Goal: Task Accomplishment & Management: Use online tool/utility

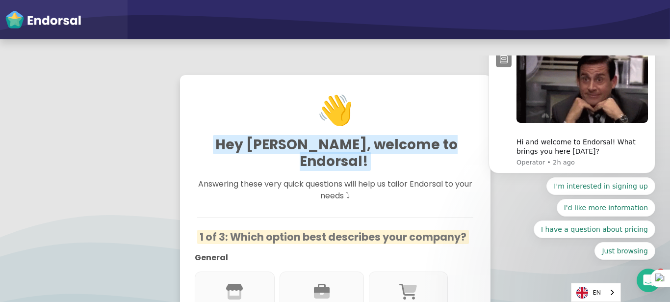
drag, startPoint x: 474, startPoint y: 55, endPoint x: 657, endPoint y: 139, distance: 201.9
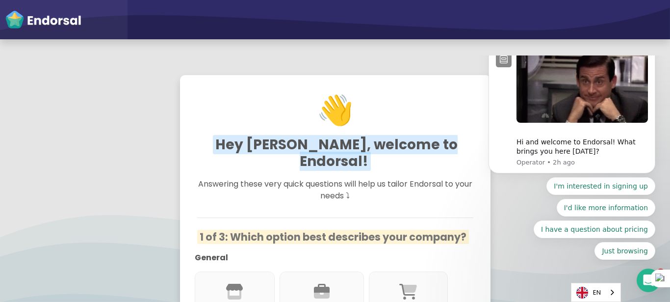
click at [657, 139] on body "Hi and welcome to Endorsal! What brings you here today? Operator • 2h ago I'm i…" at bounding box center [572, 160] width 188 height 202
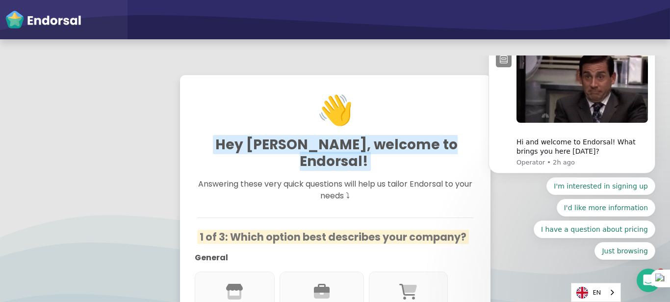
click at [532, 41] on div "👋 Hey Ajibola, welcome to Endorsal! Answering these very quick questions will h…" at bounding box center [335, 151] width 670 height 302
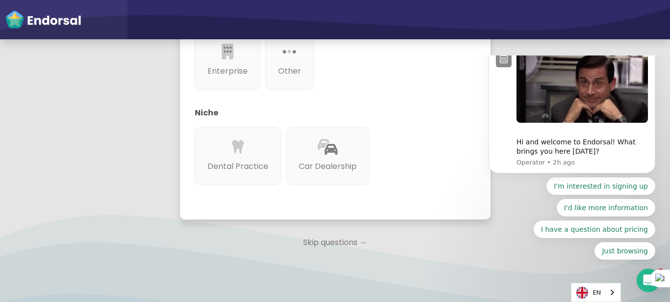
scroll to position [365, 0]
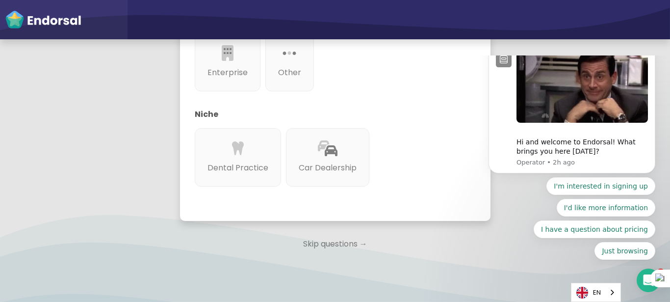
click at [339, 233] on p "Skip questions →" at bounding box center [335, 244] width 310 height 22
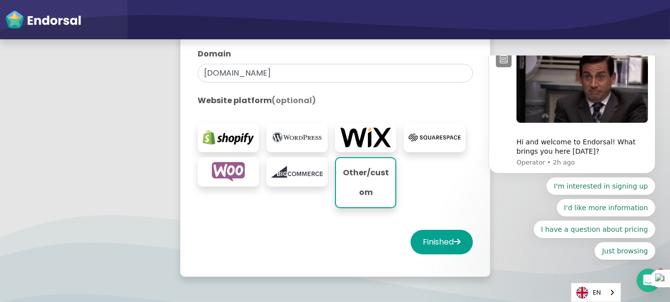
scroll to position [255, 0]
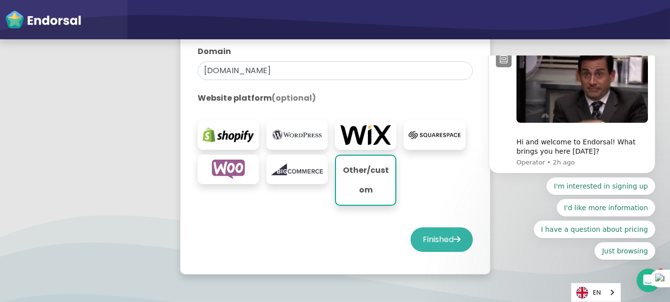
click at [415, 239] on button "Finished" at bounding box center [441, 239] width 62 height 25
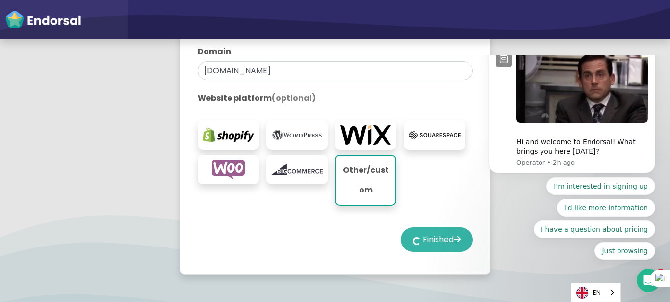
select select "14"
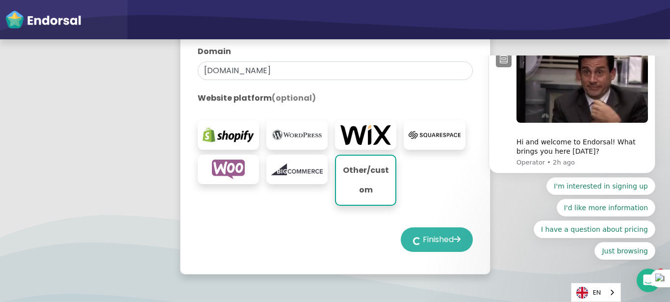
select select "14"
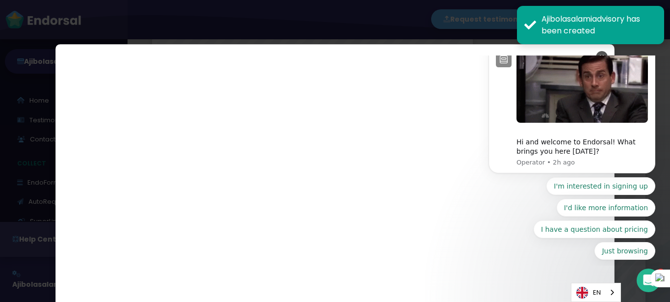
scroll to position [1601, 0]
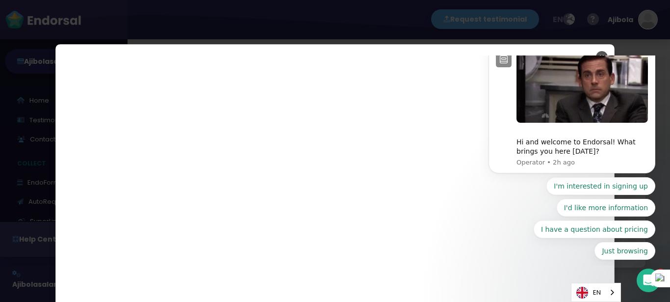
click at [660, 77] on body "Hi and welcome to Endorsal! What brings you here today? Operator • 2h ago I'm i…" at bounding box center [572, 160] width 188 height 202
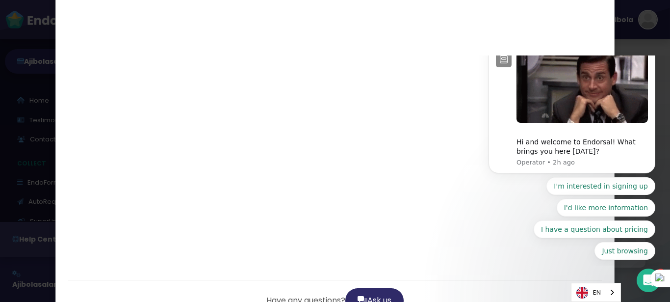
scroll to position [111, 0]
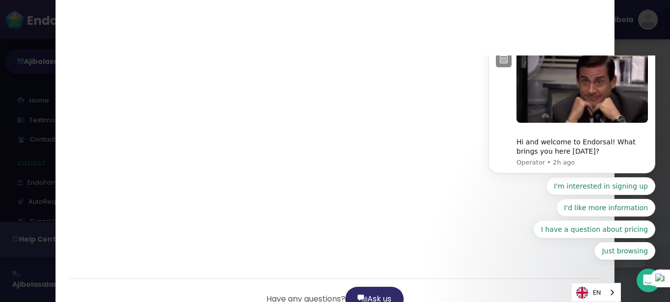
drag, startPoint x: 666, startPoint y: 39, endPoint x: 183, endPoint y: 54, distance: 483.6
drag, startPoint x: 661, startPoint y: 90, endPoint x: 661, endPoint y: 104, distance: 14.2
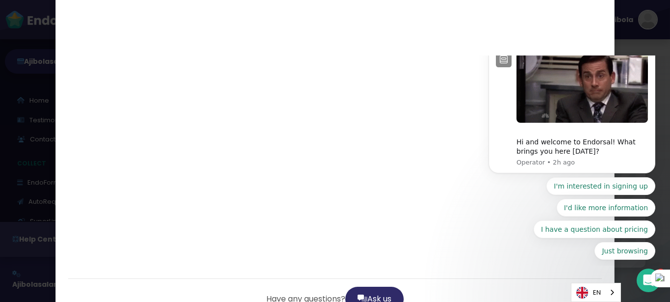
click at [661, 104] on body "Hi and welcome to Endorsal! What brings you here today? Operator • 2h ago I'm i…" at bounding box center [572, 160] width 188 height 202
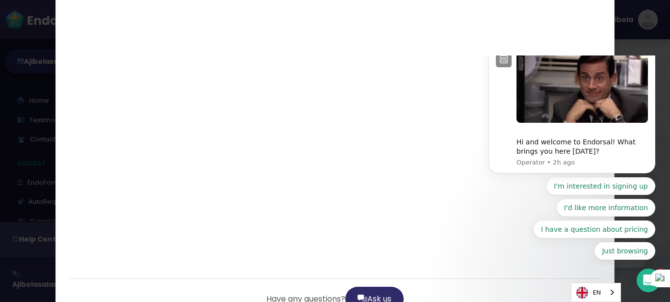
click at [661, 104] on body "Hi and welcome to Endorsal! What brings you here today? Operator • 2h ago I'm i…" at bounding box center [572, 160] width 188 height 202
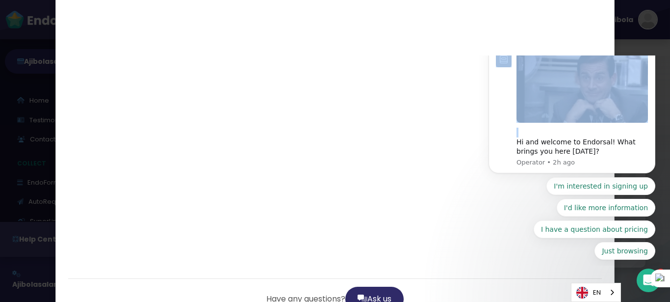
drag, startPoint x: 661, startPoint y: 104, endPoint x: 660, endPoint y: 124, distance: 20.1
click at [660, 124] on body "Hi and welcome to Endorsal! What brings you here today? Operator • 2h ago I'm i…" at bounding box center [572, 160] width 188 height 202
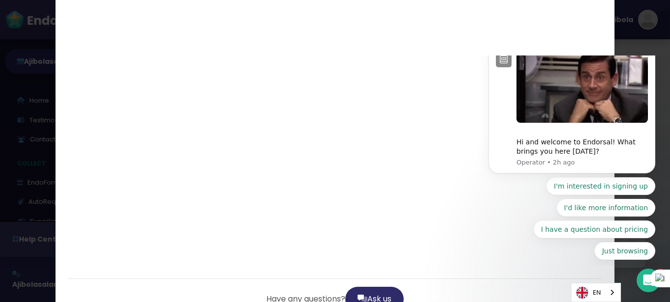
click at [652, 48] on icon "Dismiss notification" at bounding box center [652, 45] width 5 height 5
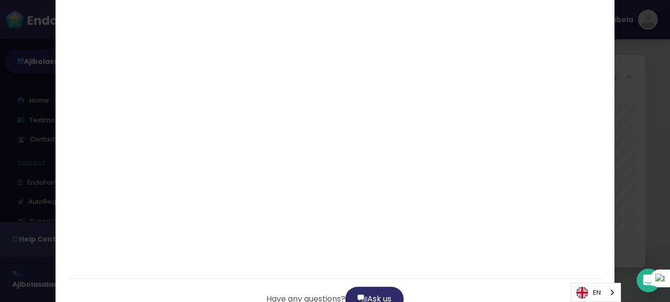
scroll to position [0, 0]
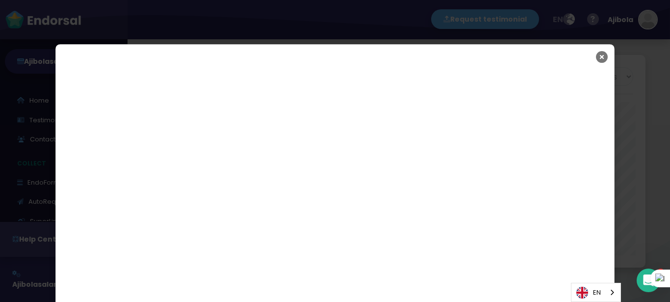
click at [598, 55] on icon "Close" at bounding box center [602, 57] width 12 height 25
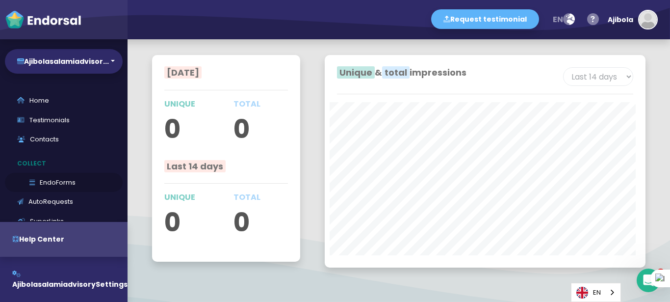
click at [39, 181] on link "EndoForms" at bounding box center [64, 183] width 118 height 20
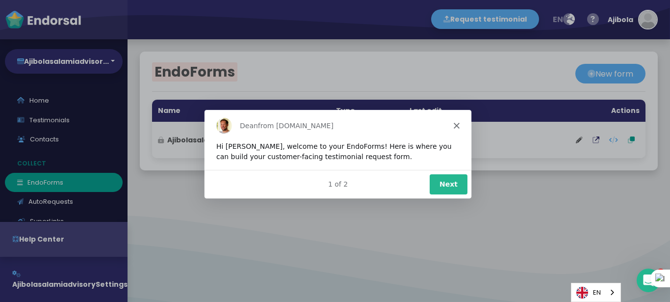
click at [453, 186] on button "Next" at bounding box center [448, 183] width 38 height 20
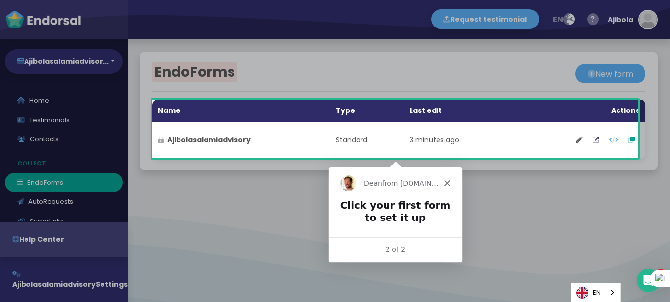
click at [450, 214] on h2 "Click your first form to set it up" at bounding box center [394, 213] width 114 height 30
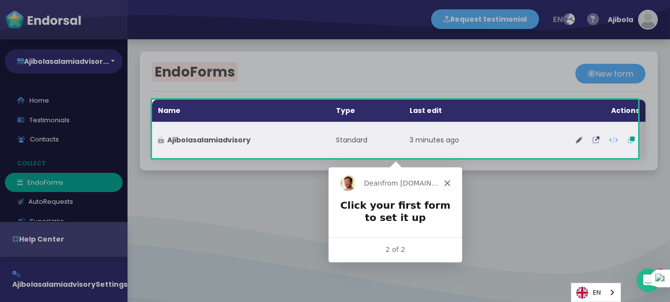
click at [373, 141] on td "Standard" at bounding box center [367, 140] width 74 height 36
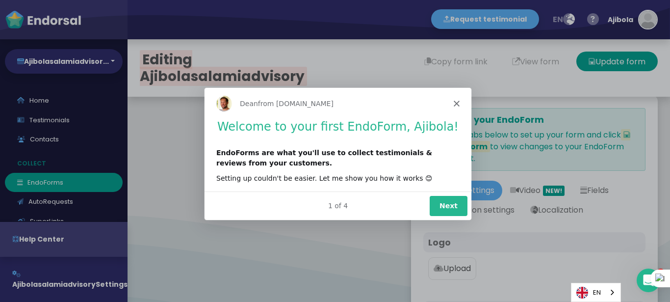
click at [458, 203] on button "Next" at bounding box center [448, 205] width 38 height 20
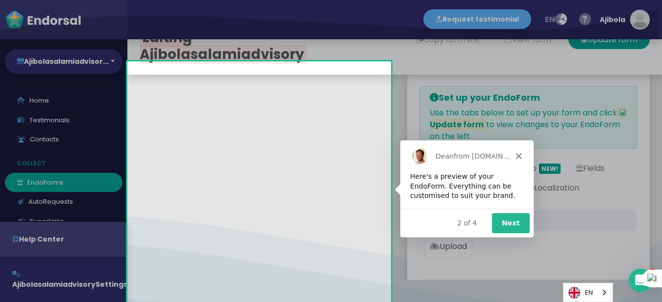
click at [508, 225] on button "Next" at bounding box center [511, 222] width 38 height 20
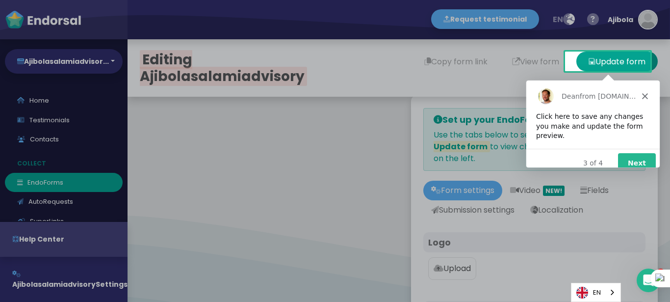
click at [634, 161] on button "Next" at bounding box center [636, 162] width 38 height 20
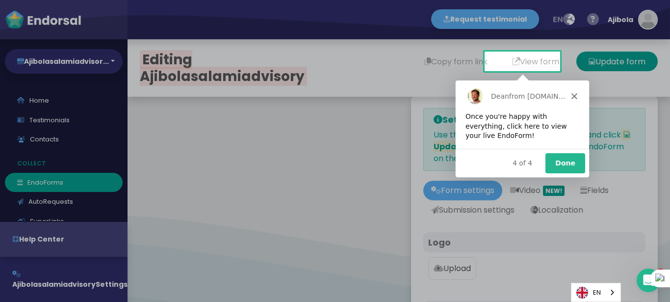
click at [563, 161] on button "Done" at bounding box center [564, 162] width 40 height 20
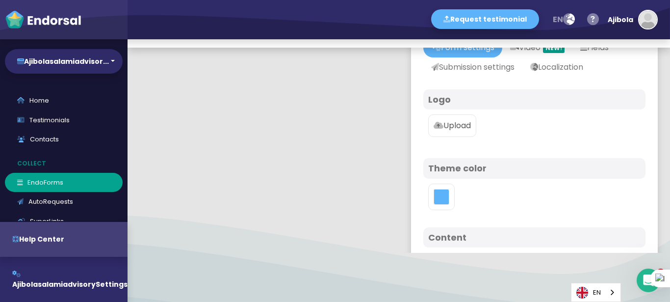
scroll to position [30, 0]
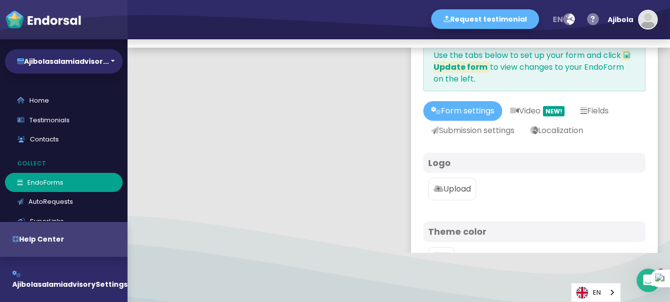
click at [445, 194] on p "Upload" at bounding box center [451, 189] width 37 height 12
click at [0, 0] on input "Upload" at bounding box center [0, 0] width 0 height 0
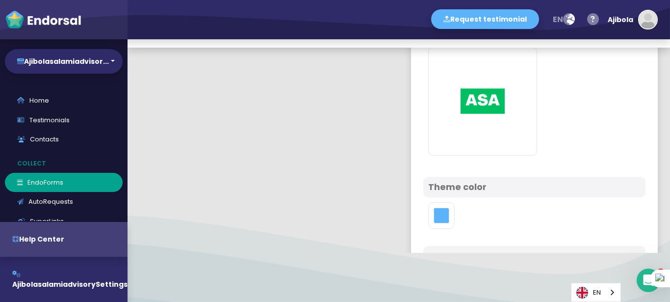
scroll to position [163, 0]
click at [433, 219] on button "toggle color picker dialog" at bounding box center [441, 214] width 16 height 16
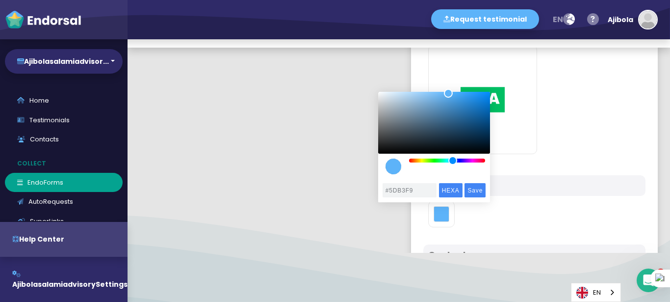
click at [431, 163] on div "color picker dialog" at bounding box center [434, 133] width 112 height 82
click at [435, 161] on div "color picker dialog" at bounding box center [447, 160] width 76 height 4
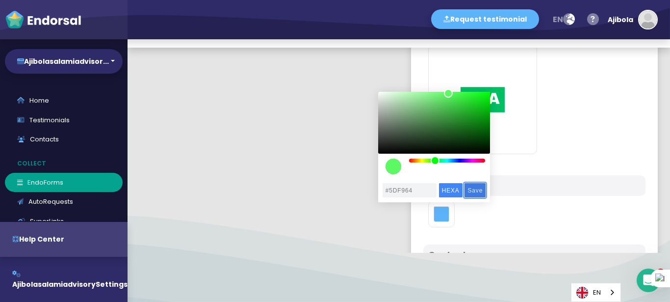
click at [472, 190] on input "Save" at bounding box center [474, 190] width 21 height 14
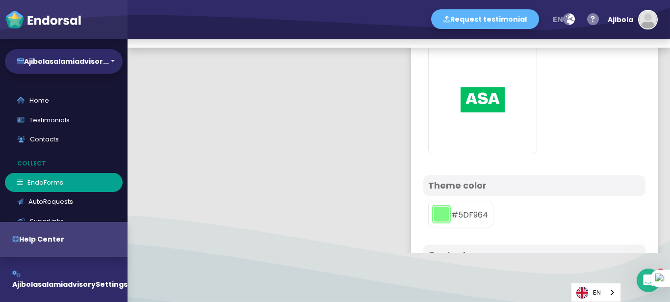
click at [433, 210] on button "toggle color picker dialog" at bounding box center [441, 214] width 16 height 16
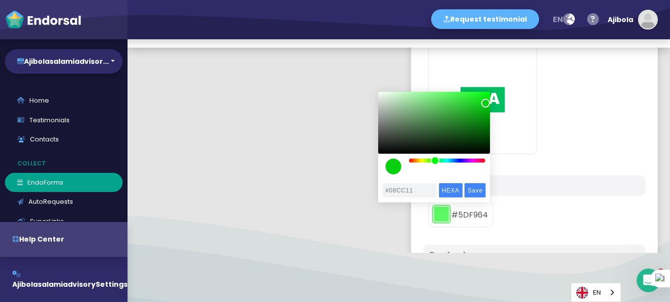
drag, startPoint x: 451, startPoint y: 92, endPoint x: 485, endPoint y: 104, distance: 37.1
click at [485, 104] on div "color picker dialog" at bounding box center [485, 103] width 9 height 9
click at [485, 104] on div "color picker dialog" at bounding box center [485, 104] width 9 height 9
type input "#30B436"
drag, startPoint x: 485, startPoint y: 104, endPoint x: 460, endPoint y: 110, distance: 26.1
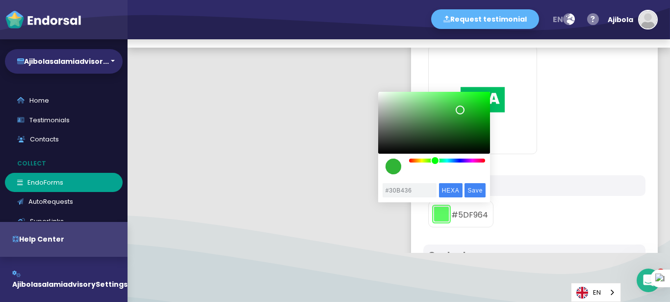
click at [460, 110] on div "color picker dialog" at bounding box center [459, 109] width 9 height 9
click at [478, 193] on input "Save" at bounding box center [474, 190] width 21 height 14
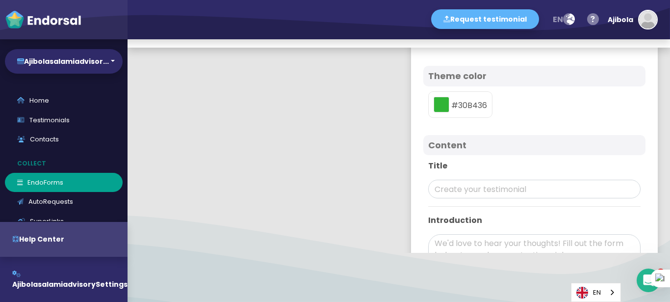
scroll to position [278, 0]
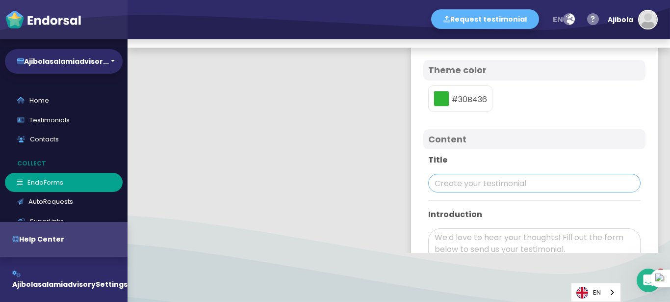
click at [464, 181] on input "text" at bounding box center [534, 183] width 212 height 19
click at [451, 243] on textarea at bounding box center [534, 249] width 212 height 42
paste textarea "I’m building a wall of love for my brand 💙. If I’ve ever inspired, helped, or w…"
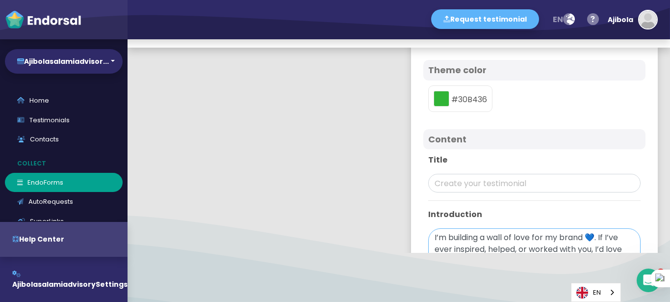
type textarea "I’m building a wall of love for my brand 💙. If I’ve ever inspired, helped, or w…"
click at [458, 183] on input "text" at bounding box center [534, 183] width 212 height 19
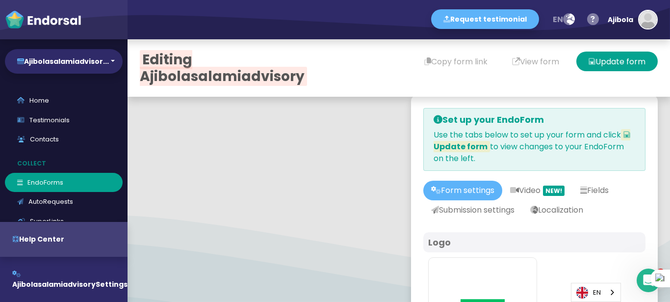
scroll to position [278, 0]
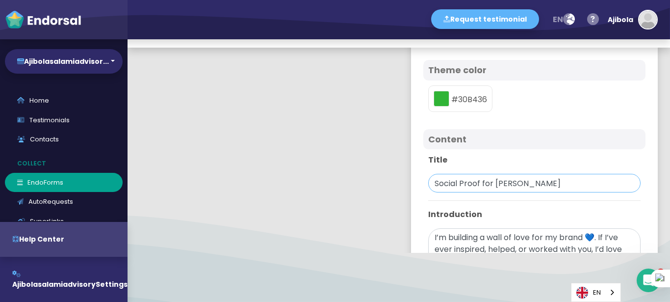
click at [513, 182] on input "Social Proof for [PERSON_NAME]" at bounding box center [534, 183] width 212 height 19
click at [543, 183] on input "Social Proof for [PERSON_NAME]" at bounding box center [534, 183] width 212 height 19
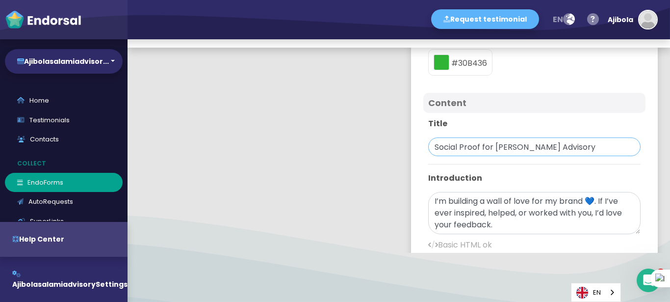
scroll to position [579, 0]
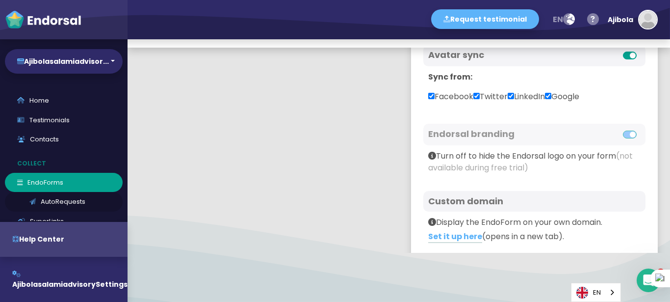
type input "Social Proof for [PERSON_NAME] Advisory"
click at [72, 201] on link "AutoRequests" at bounding box center [64, 202] width 118 height 20
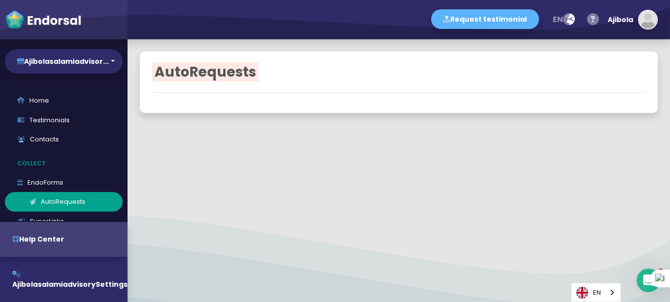
select select "90"
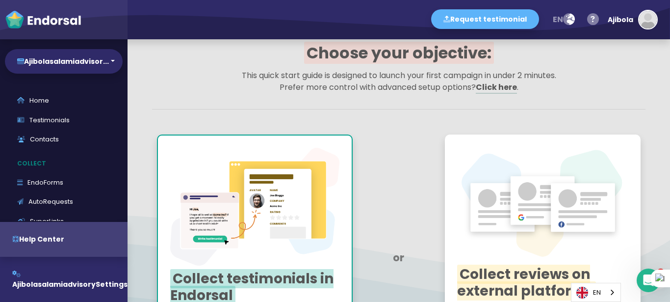
scroll to position [9, 0]
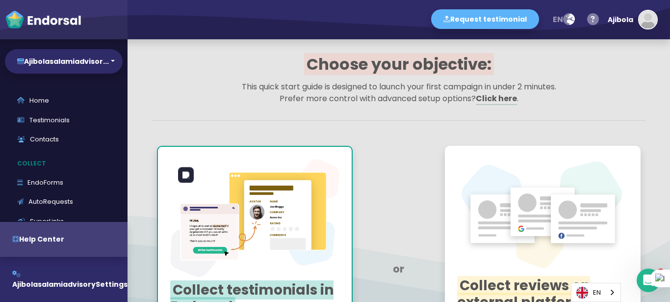
click at [229, 272] on img at bounding box center [254, 218] width 169 height 118
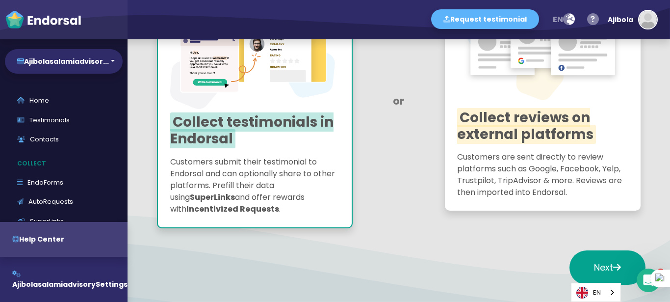
scroll to position [30, 0]
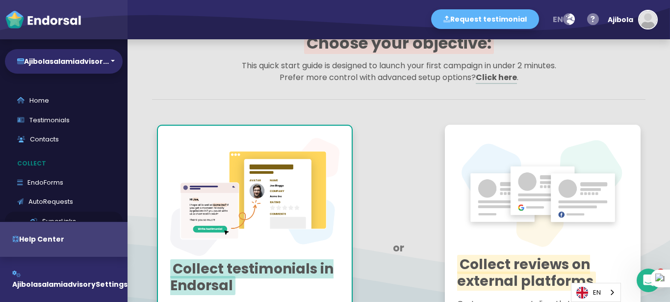
click at [56, 221] on link "SuperLinks" at bounding box center [64, 221] width 118 height 20
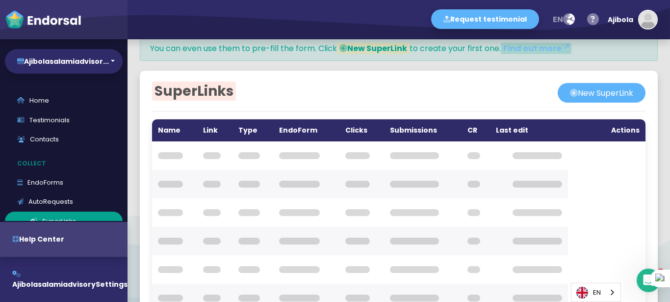
click at [56, 221] on link "SuperLinks" at bounding box center [64, 221] width 118 height 20
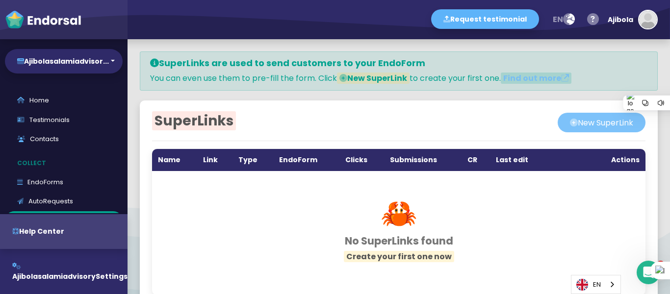
click at [581, 116] on button "New SuperLink" at bounding box center [601, 123] width 88 height 20
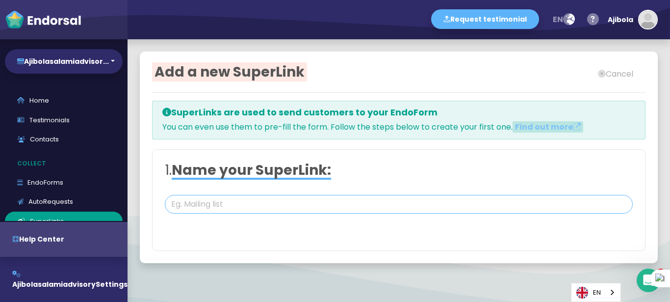
click at [361, 198] on input "text" at bounding box center [399, 204] width 468 height 19
type input "First list"
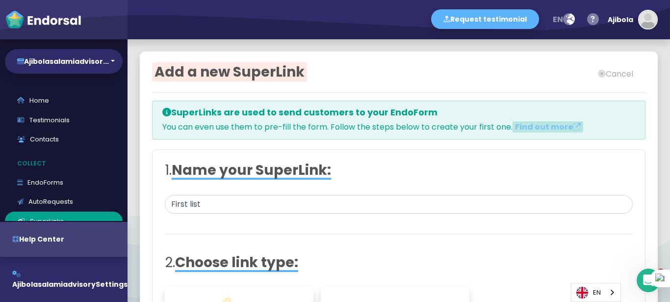
drag, startPoint x: 654, startPoint y: 102, endPoint x: 653, endPoint y: 35, distance: 66.7
click at [653, 0] on app "Request testimonial en Language English French German Spanish Italian Norwegian…" at bounding box center [335, 0] width 670 height 0
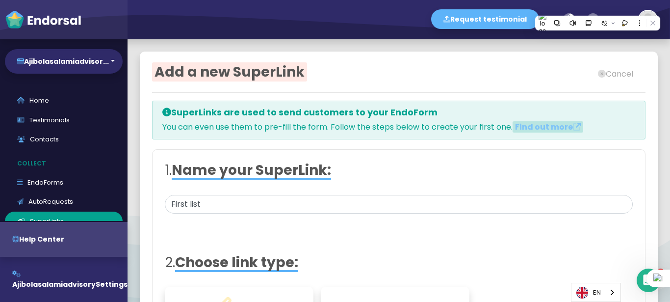
click at [658, 87] on div "Add a new SuperLink Cancel SuperLinks are used to send customers to your EndoFo…" at bounding box center [398, 255] width 542 height 432
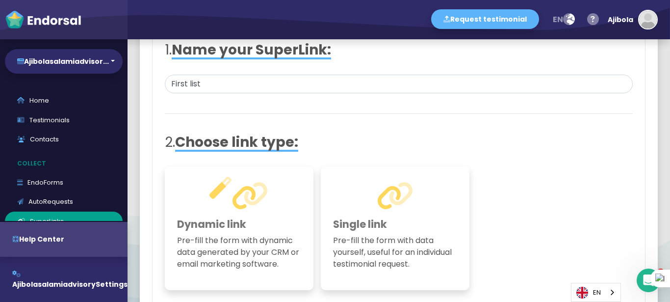
scroll to position [180, 0]
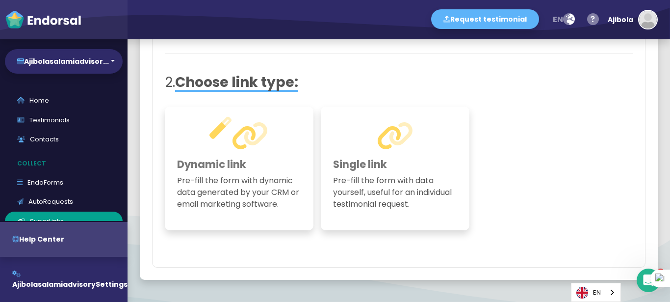
click at [354, 183] on p "Pre-fill the form with data yourself, useful for an individual testimonial requ…" at bounding box center [395, 192] width 124 height 35
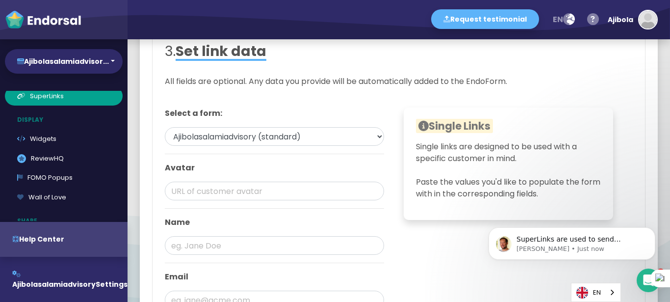
scroll to position [127, 0]
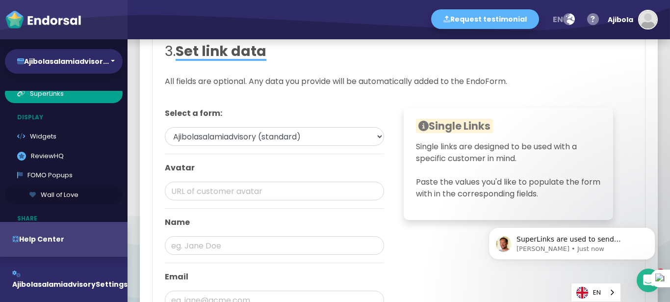
click at [50, 193] on link "Wall of Love" at bounding box center [64, 195] width 118 height 20
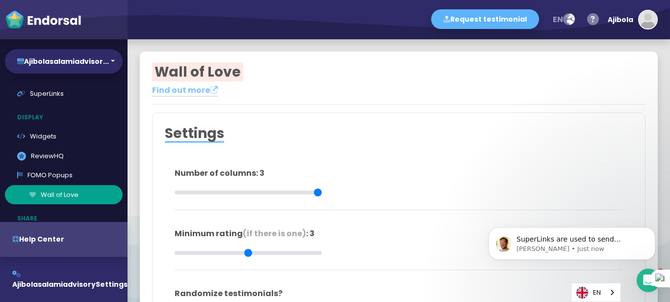
type input "#FFFFFF"
type input "#555555"
type input "#777777"
type input "#555555"
type input "#FFD75C"
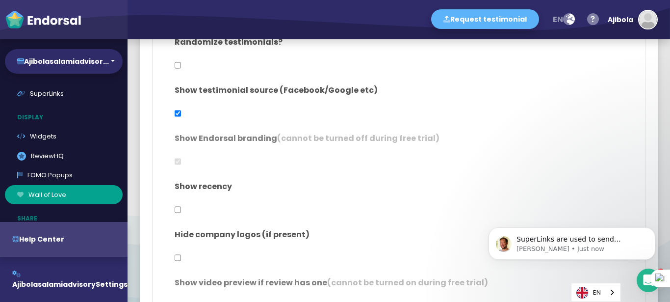
scroll to position [224, 0]
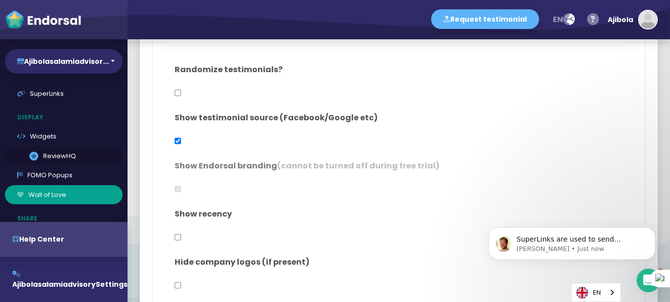
click at [79, 163] on link ".review-hq-icon-1{opacity:0.5;} ReviewHQ" at bounding box center [64, 156] width 118 height 20
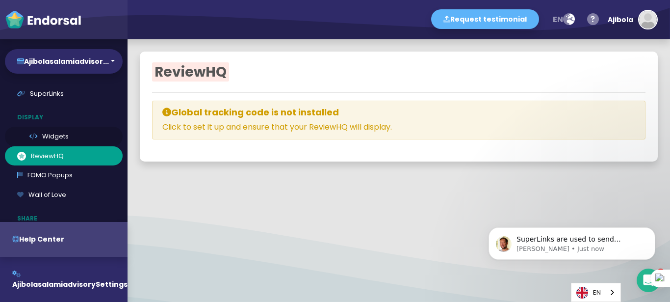
select select
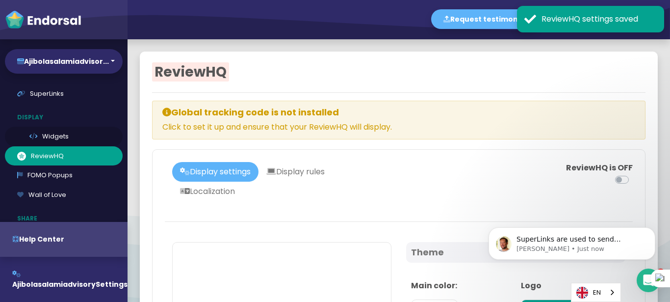
click at [66, 133] on link "Widgets" at bounding box center [64, 136] width 118 height 20
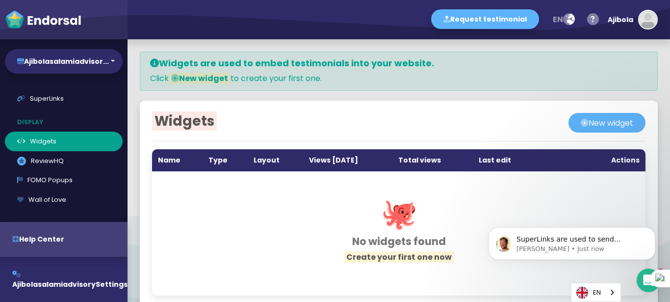
scroll to position [121, 0]
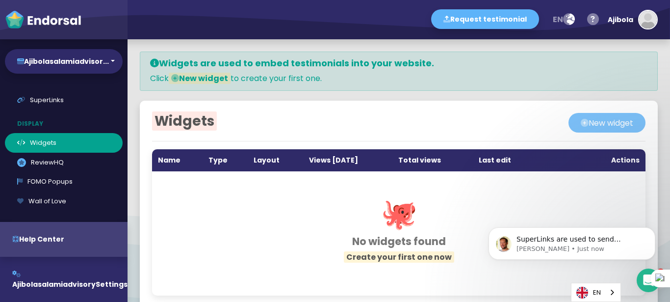
click at [592, 123] on button "New widget" at bounding box center [606, 123] width 77 height 20
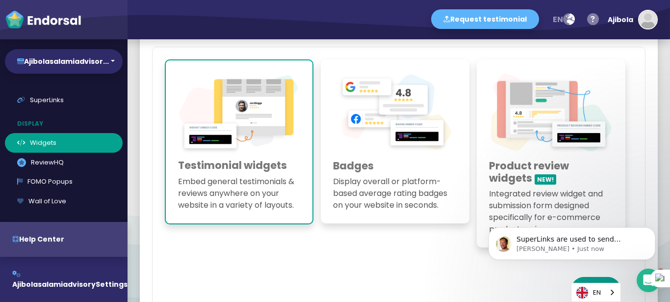
scroll to position [113, 0]
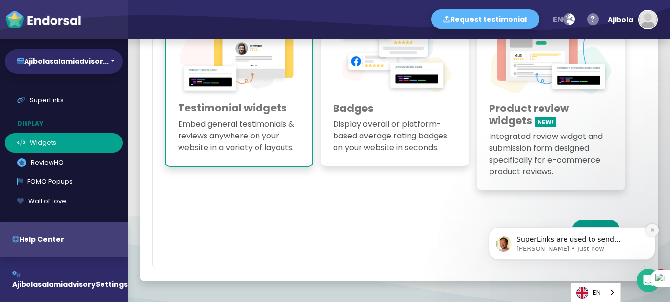
click at [652, 231] on icon "Dismiss notification" at bounding box center [652, 229] width 5 height 5
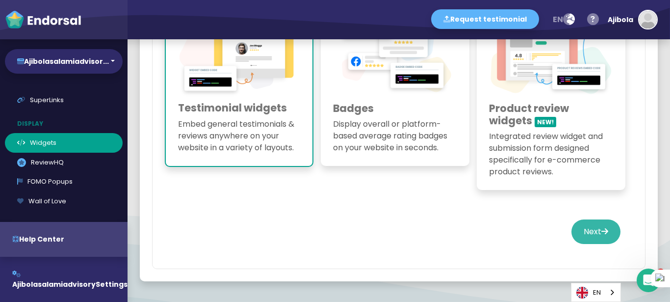
click at [588, 231] on button "Next" at bounding box center [595, 231] width 49 height 25
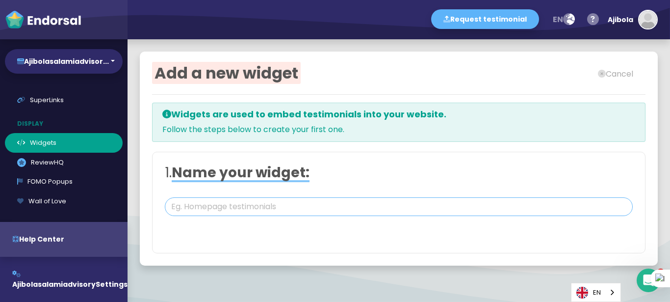
type input "#FFFFFF"
type input "#555555"
type input "#777777"
type input "#555555"
type input "#FFD75C"
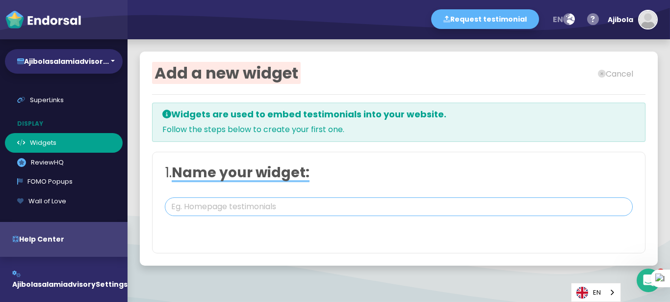
click at [322, 207] on input "text" at bounding box center [399, 206] width 468 height 19
type input "h"
type input "Homepage Testimonials"
click at [654, 143] on div "Add a new widget Cancel Widgets are used to embed testimonials into your websit…" at bounding box center [398, 158] width 542 height 238
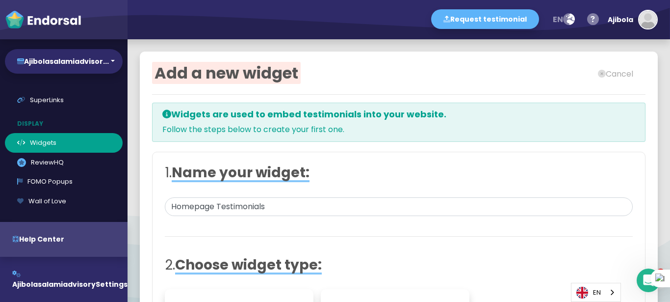
drag, startPoint x: 669, startPoint y: 135, endPoint x: 665, endPoint y: 155, distance: 20.6
click at [665, 0] on html "Request testimonial en Language English French German Spanish Italian Norwegian…" at bounding box center [335, 0] width 670 height 0
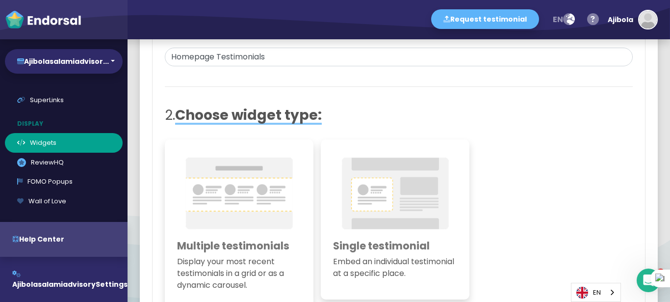
scroll to position [234, 0]
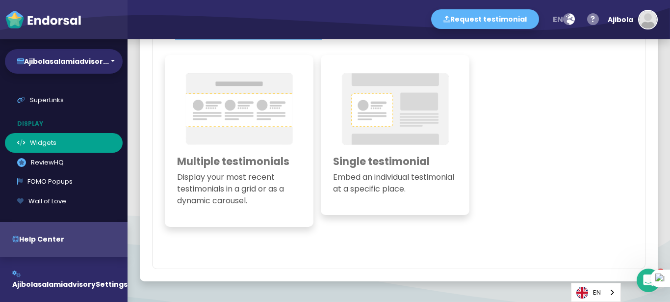
click at [259, 210] on div "Multiple testimonials Display your most recent testimonials in a grid or as a d…" at bounding box center [239, 141] width 149 height 172
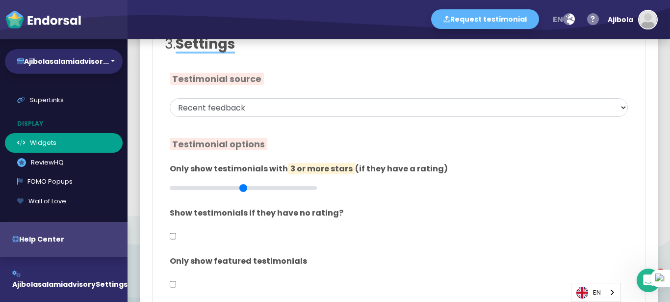
scroll to position [468, 0]
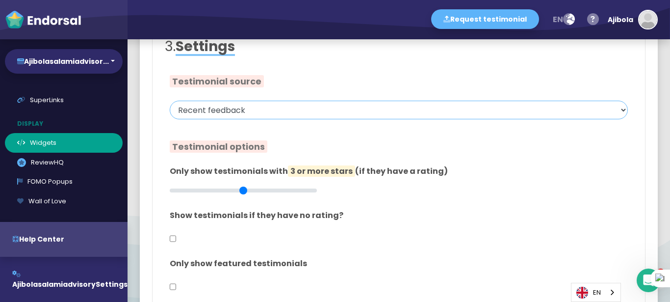
click at [545, 110] on select "Recent feedback Chosen by you Tag Import source EndoForm" at bounding box center [399, 110] width 458 height 19
click at [170, 101] on select "Recent feedback Chosen by you Tag Import source EndoForm" at bounding box center [399, 110] width 458 height 19
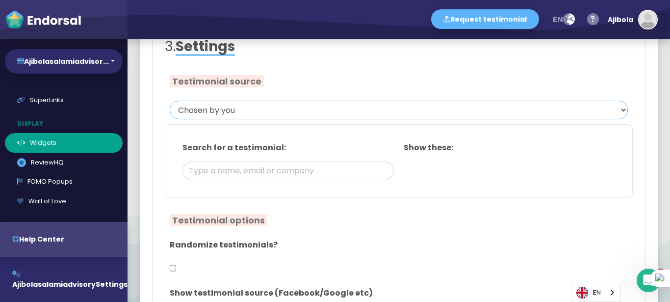
click at [578, 111] on select "Recent feedback Chosen by you Tag Import source EndoForm" at bounding box center [399, 110] width 458 height 19
select select "0"
click at [170, 101] on select "Recent feedback Chosen by you Tag Import source EndoForm" at bounding box center [399, 110] width 458 height 19
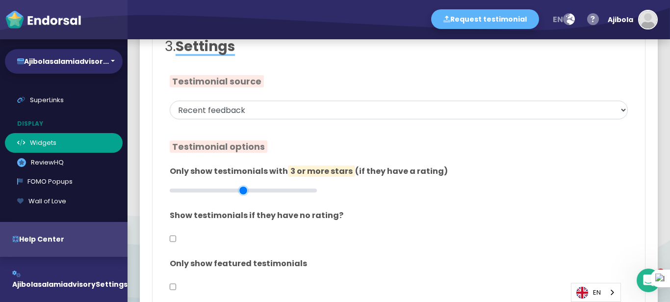
drag, startPoint x: 242, startPoint y: 188, endPoint x: 256, endPoint y: 187, distance: 14.3
click at [256, 187] on input "range" at bounding box center [243, 190] width 147 height 11
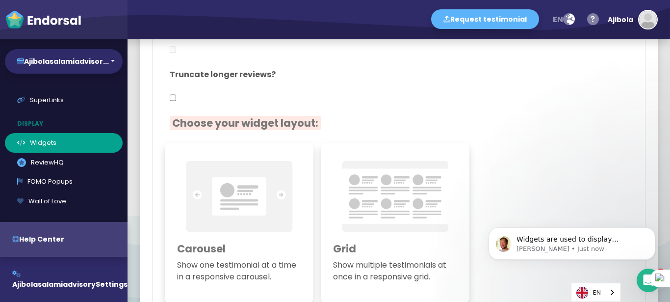
scroll to position [0, 0]
click at [225, 211] on img at bounding box center [239, 196] width 124 height 83
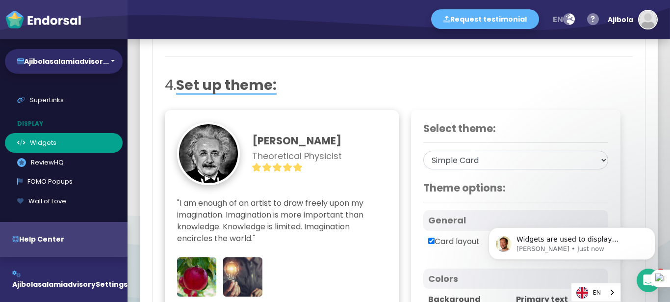
scroll to position [1751, 0]
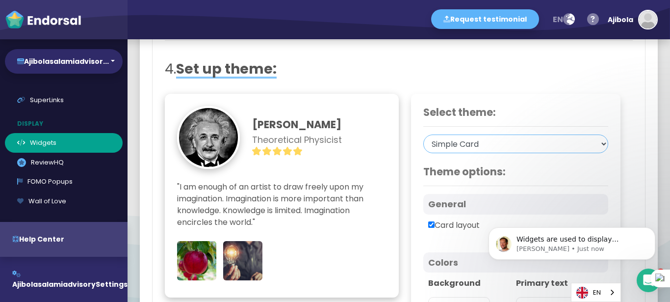
click at [564, 135] on select "Simple Card Centered Card Avatar Below Card Quote Focus Avatar Focus Tweet Styl…" at bounding box center [515, 143] width 185 height 19
click at [622, 168] on div "Select theme: Simple Card Centered Card Avatar Below Card Quote Focus Avatar Fo…" at bounding box center [516, 302] width 234 height 416
drag, startPoint x: 661, startPoint y: 264, endPoint x: 659, endPoint y: 197, distance: 67.2
click at [659, 206] on html "Widgets are used to display testimonials on your website with a single line of …" at bounding box center [572, 240] width 196 height 69
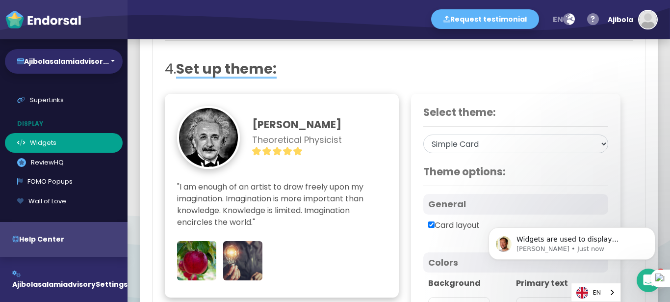
drag, startPoint x: 660, startPoint y: 262, endPoint x: 659, endPoint y: 257, distance: 5.4
click at [659, 257] on body "Widgets are used to display testimonials on your website with a single line of …" at bounding box center [572, 240] width 188 height 61
click at [662, 261] on body "Widgets are used to display testimonials on your website with a single line of …" at bounding box center [572, 240] width 188 height 61
drag, startPoint x: 662, startPoint y: 261, endPoint x: 663, endPoint y: 231, distance: 29.4
click at [663, 231] on body "Widgets are used to display testimonials on your website with a single line of …" at bounding box center [572, 240] width 188 height 61
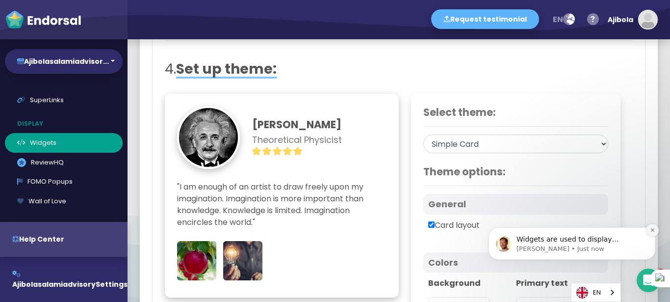
click at [650, 232] on icon "Dismiss notification" at bounding box center [652, 229] width 5 height 5
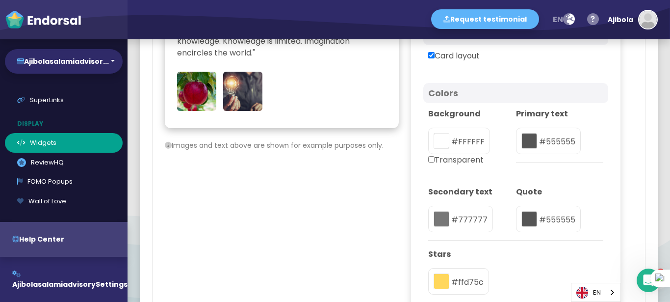
scroll to position [1940, 0]
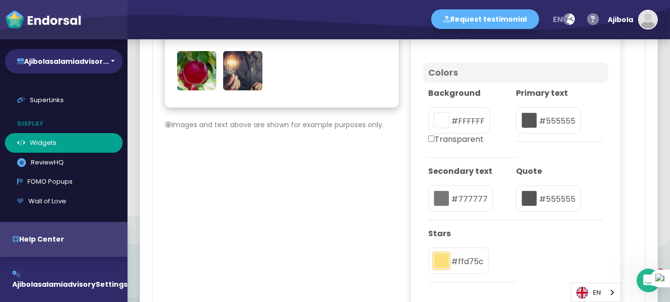
click at [440, 257] on button "toggle color picker dialog" at bounding box center [441, 260] width 16 height 16
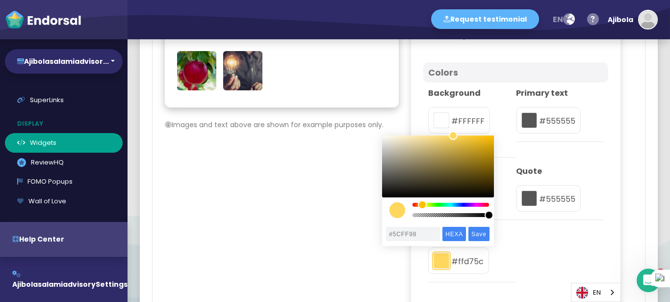
click at [443, 205] on div "color picker dialog" at bounding box center [450, 204] width 76 height 4
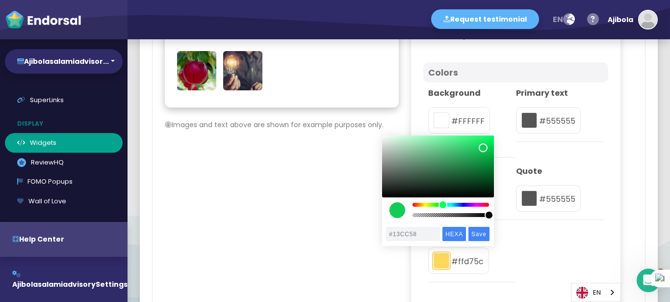
click at [483, 148] on div "color picker dialog" at bounding box center [438, 166] width 112 height 62
type input "#13E05F"
click at [484, 143] on div "color picker dialog" at bounding box center [438, 166] width 112 height 62
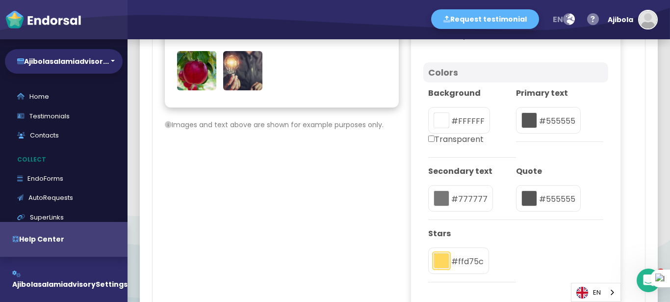
scroll to position [0, 0]
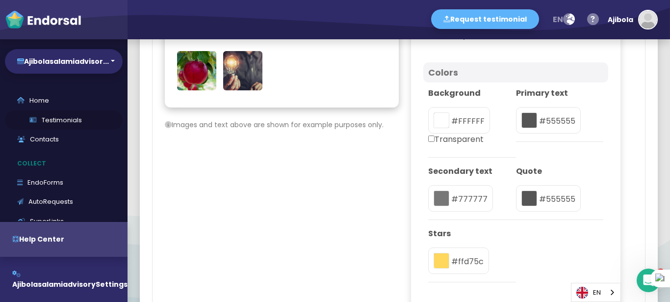
click at [53, 124] on link "Testimonials" at bounding box center [64, 120] width 118 height 20
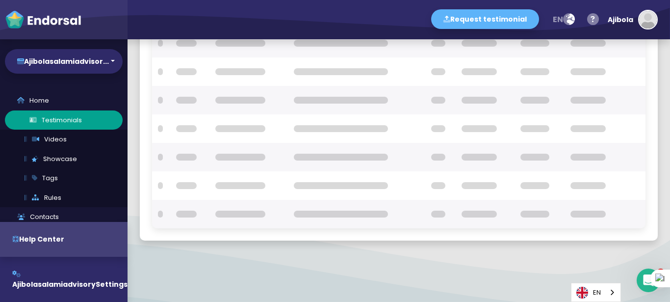
scroll to position [164, 0]
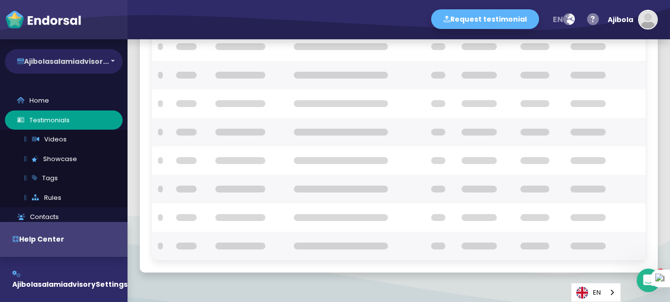
click at [82, 58] on button "Ajibolasalamiadvisor..." at bounding box center [64, 61] width 118 height 25
checkbox input "true"
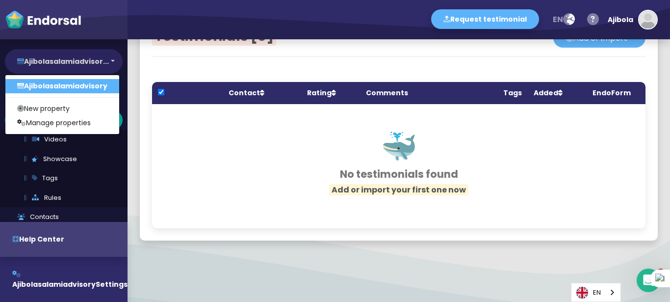
scroll to position [4, 0]
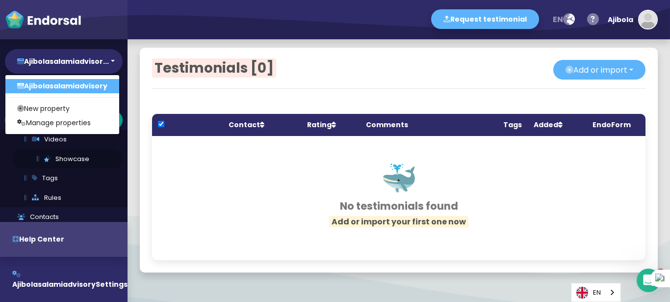
click at [95, 150] on link "Showcase" at bounding box center [67, 159] width 110 height 20
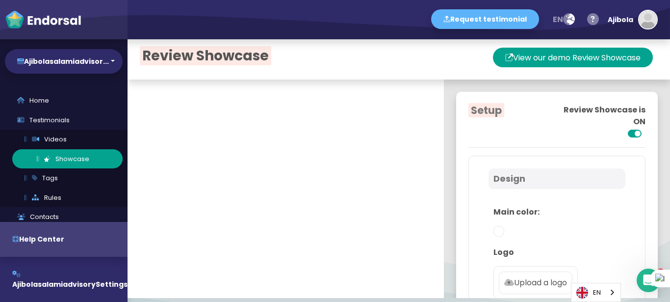
scroll to position [49, 0]
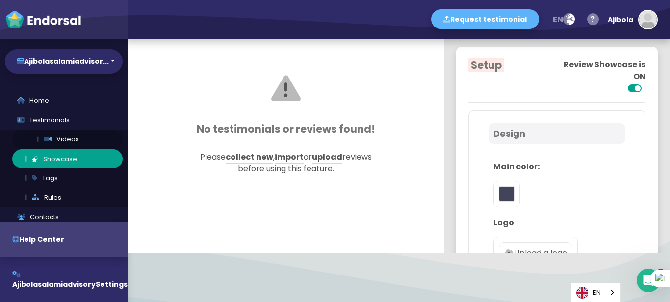
type input "#5DB3F9"
click at [78, 141] on link "Videos" at bounding box center [67, 139] width 110 height 20
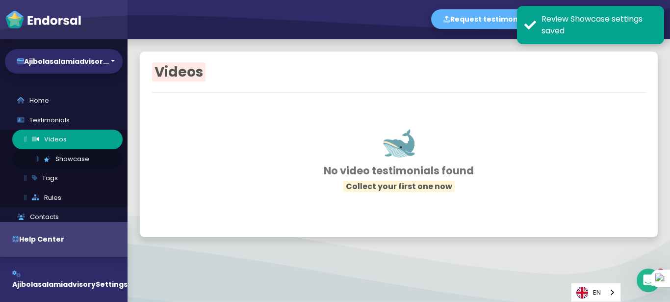
click at [78, 159] on link "Showcase" at bounding box center [67, 159] width 110 height 20
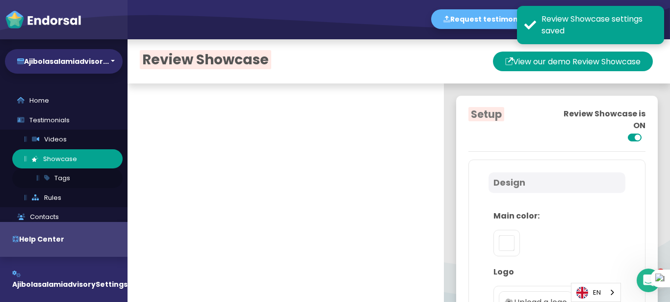
type input "#5DB3F9"
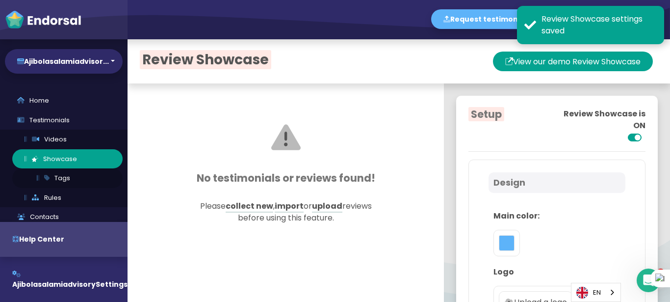
click at [67, 177] on link "Tags" at bounding box center [67, 178] width 110 height 20
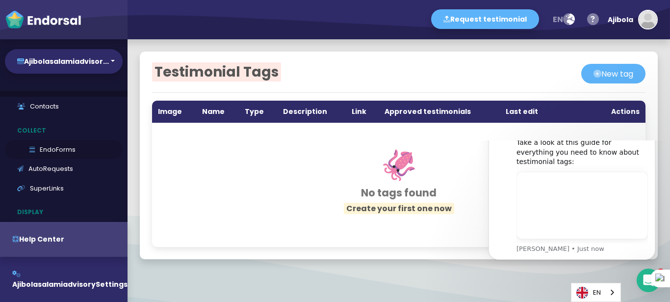
click at [63, 148] on link "EndoForms" at bounding box center [64, 150] width 118 height 20
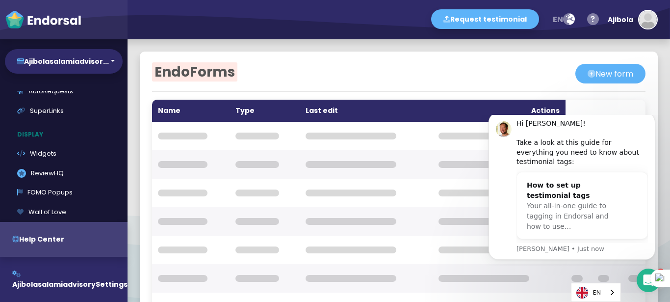
scroll to position [33, 0]
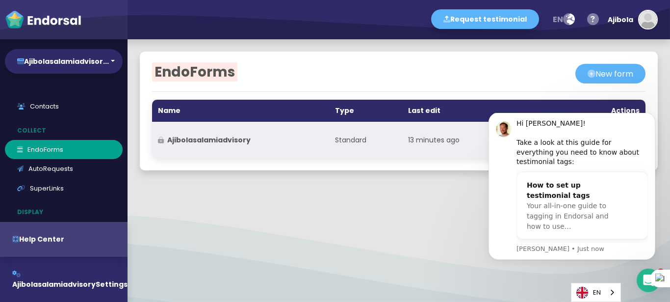
click at [387, 143] on td "Standard" at bounding box center [365, 140] width 73 height 36
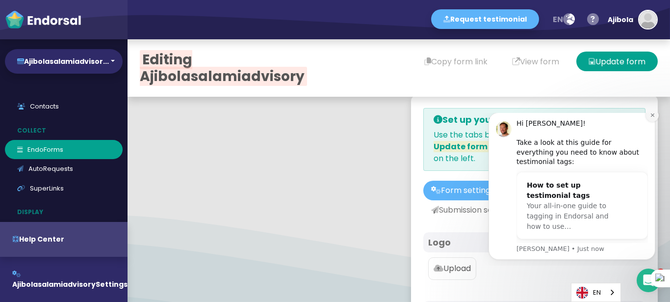
type input "#5DB3F9"
click at [653, 117] on icon "Dismiss notification" at bounding box center [651, 114] width 3 height 3
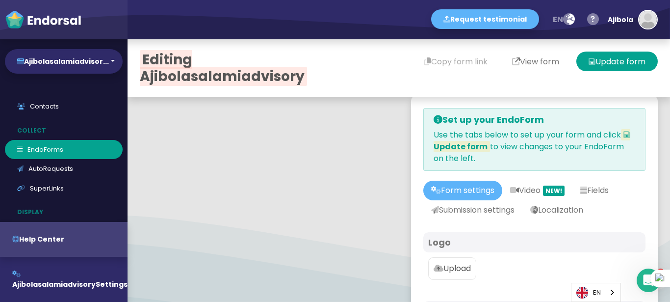
click at [529, 63] on button "View form" at bounding box center [536, 61] width 72 height 20
